Goal: Information Seeking & Learning: Learn about a topic

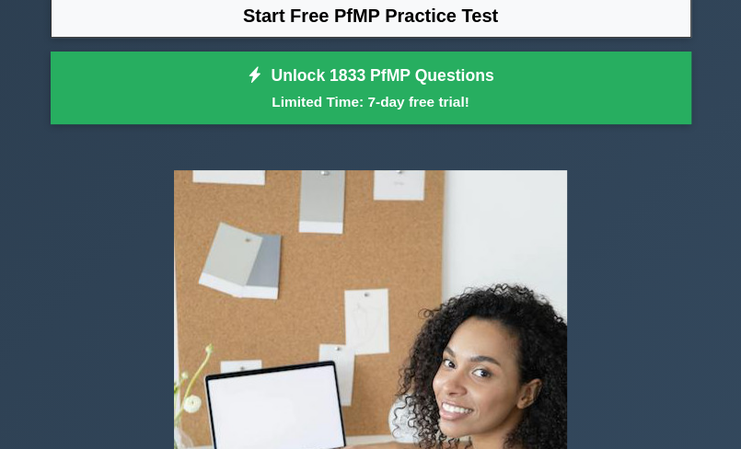
scroll to position [184, 0]
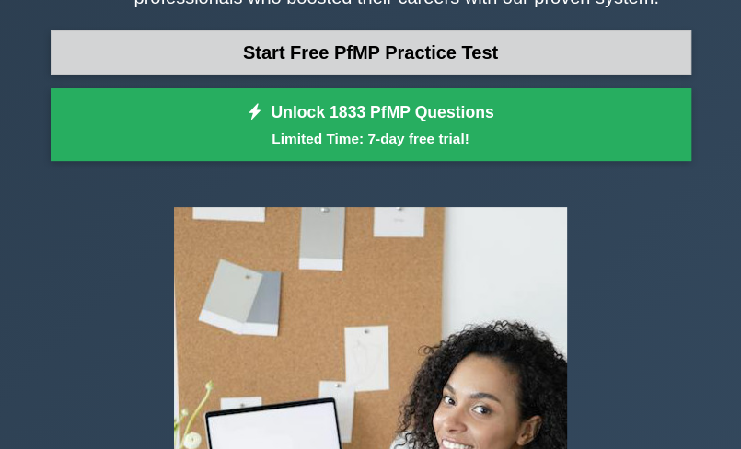
click at [302, 35] on link "Start Free PfMP Practice Test" at bounding box center [371, 52] width 641 height 44
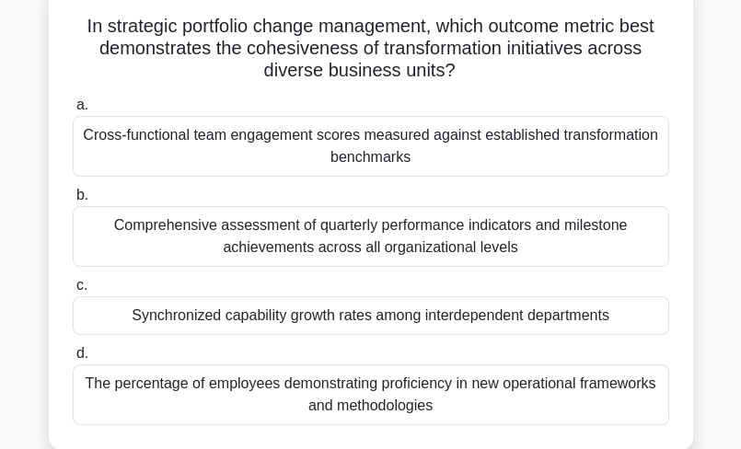
scroll to position [77, 0]
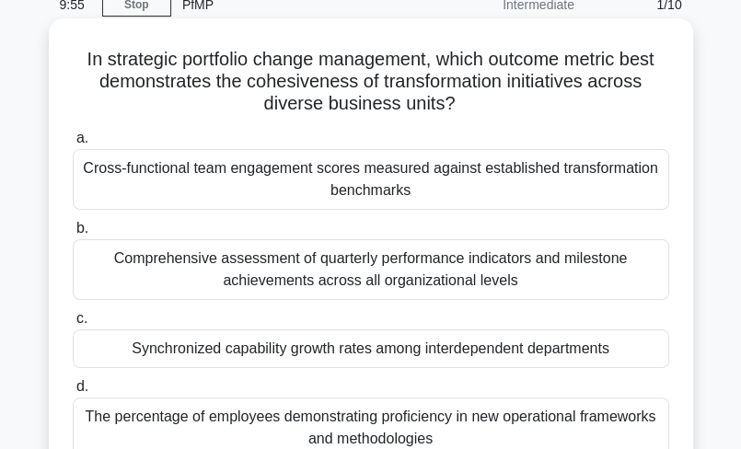
click at [273, 258] on div "Comprehensive assessment of quarterly performance indicators and milestone achi…" at bounding box center [371, 269] width 597 height 61
click at [73, 235] on input "b. Comprehensive assessment of quarterly performance indicators and milestone a…" at bounding box center [73, 229] width 0 height 12
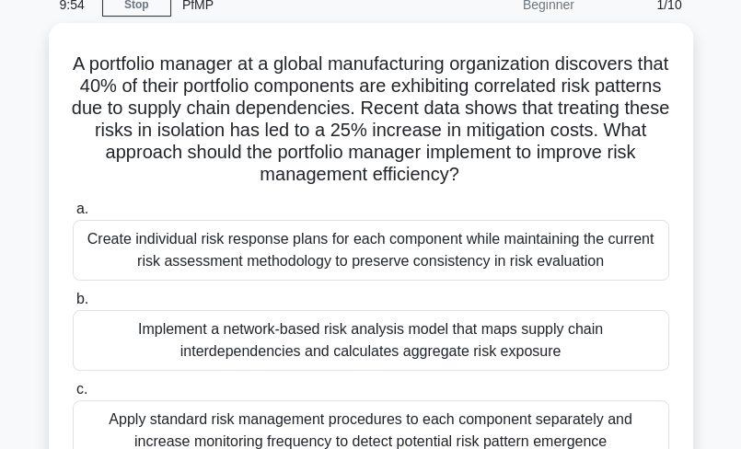
click at [273, 258] on div "Create individual risk response plans for each component while maintaining the …" at bounding box center [371, 250] width 597 height 61
click at [73, 215] on input "a. Create individual risk response plans for each component while maintaining t…" at bounding box center [73, 209] width 0 height 12
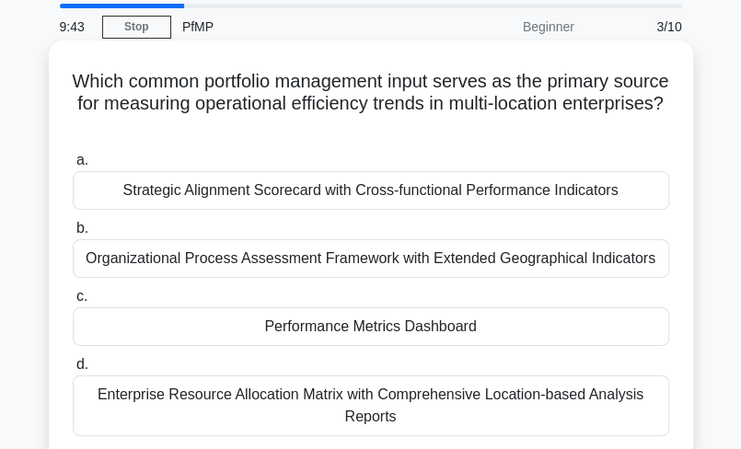
scroll to position [92, 0]
